Goal: Find contact information: Find contact information

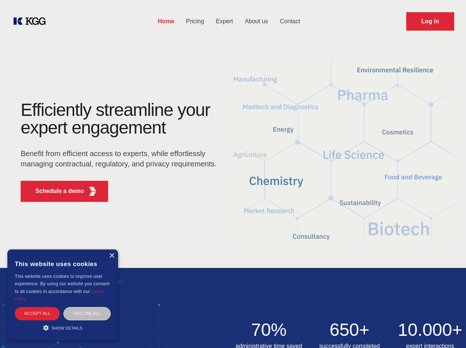
click at [233, 174] on div "Efficiently streamline your expert engagement Benefit from efficient access to …" at bounding box center [121, 154] width 224 height 107
click at [55, 191] on p "Schedule a demo" at bounding box center [59, 191] width 49 height 9
click at [111, 256] on div "× This website uses cookies This website uses cookies to improve user experienc…" at bounding box center [62, 294] width 111 height 91
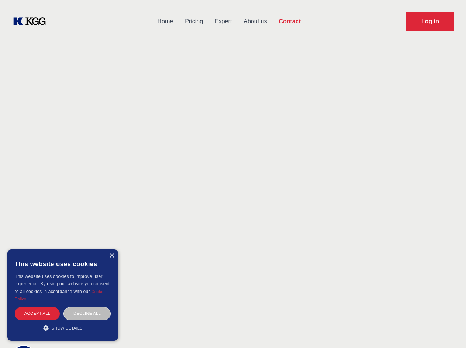
click at [37, 313] on div "Accept all" at bounding box center [37, 313] width 45 height 13
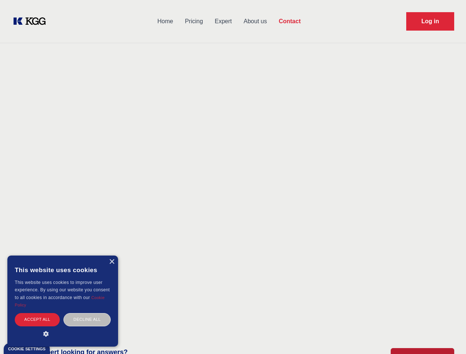
click at [87, 313] on div "Decline all" at bounding box center [86, 319] width 47 height 13
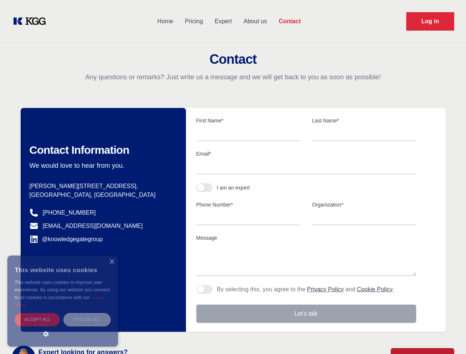
click at [63, 327] on main "Contact Any questions or remarks? Just write us a message and we will get back …" at bounding box center [233, 192] width 466 height 384
